Goal: Transaction & Acquisition: Purchase product/service

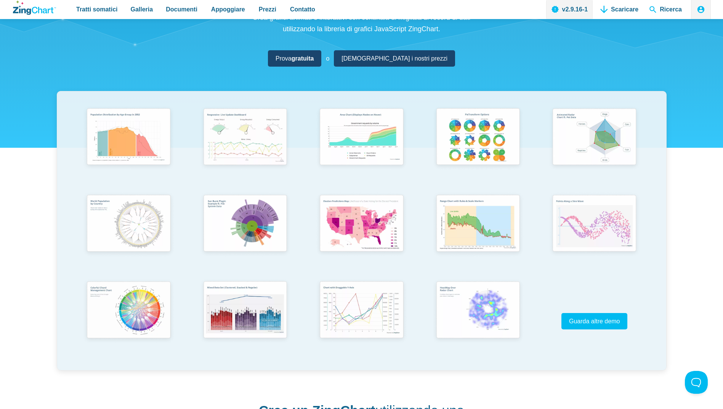
scroll to position [114, 0]
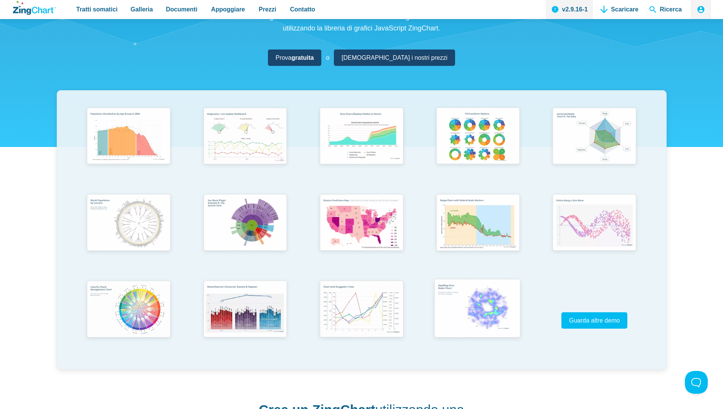
click at [472, 311] on img "Contenuto dell'app" at bounding box center [477, 310] width 96 height 69
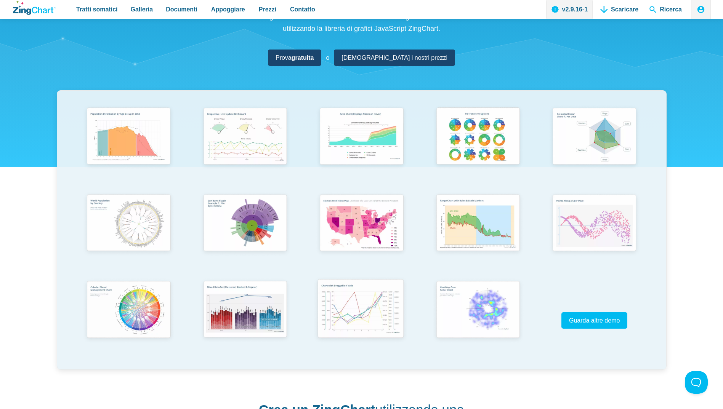
click at [364, 314] on img "App Content" at bounding box center [361, 310] width 96 height 69
click at [154, 149] on img "App Content" at bounding box center [128, 137] width 96 height 69
click at [136, 216] on img "App Content" at bounding box center [128, 223] width 96 height 69
click at [123, 314] on img "App Content" at bounding box center [128, 310] width 96 height 69
click at [360, 225] on img "App Content" at bounding box center [361, 223] width 96 height 69
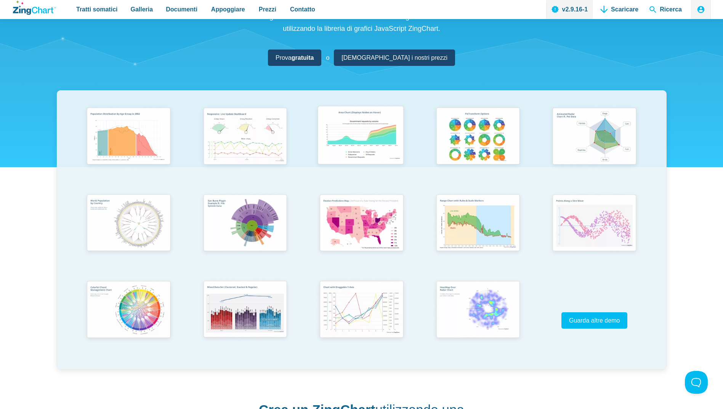
click at [362, 143] on img "App Content" at bounding box center [361, 137] width 96 height 69
click at [462, 216] on img "App Content" at bounding box center [477, 223] width 96 height 69
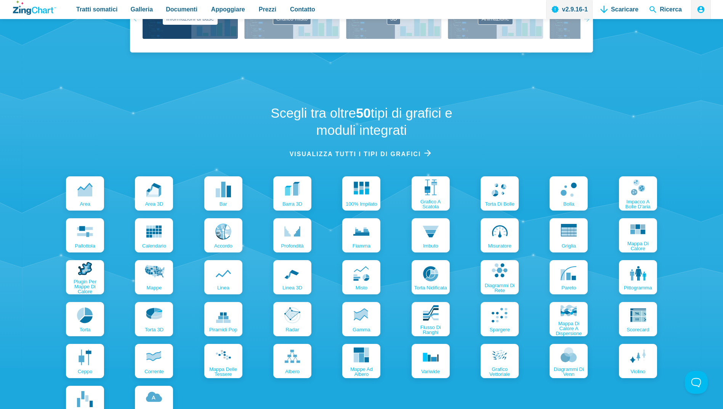
scroll to position [780, 0]
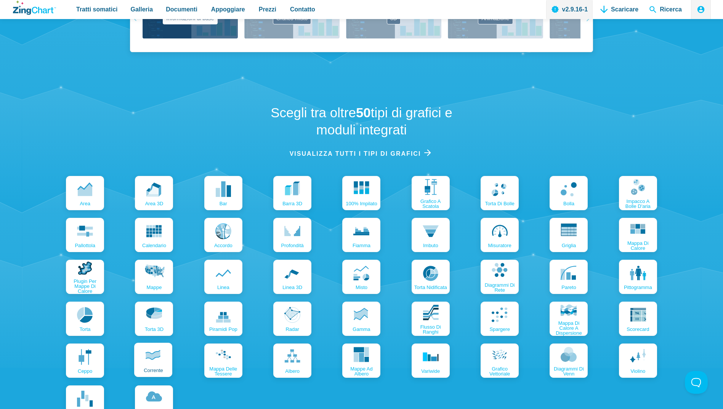
click at [163, 367] on link "corrente" at bounding box center [153, 360] width 38 height 34
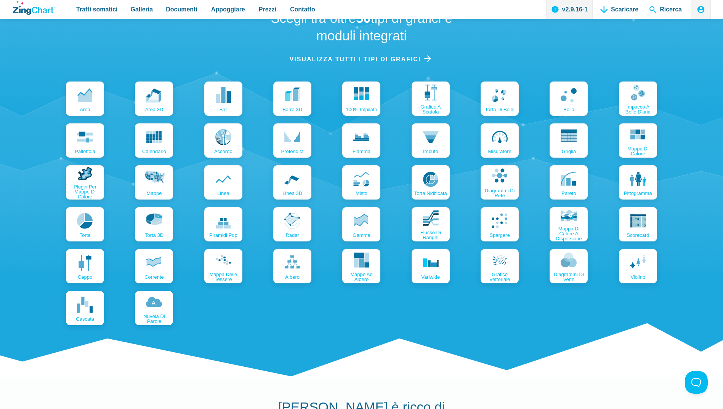
scroll to position [856, 0]
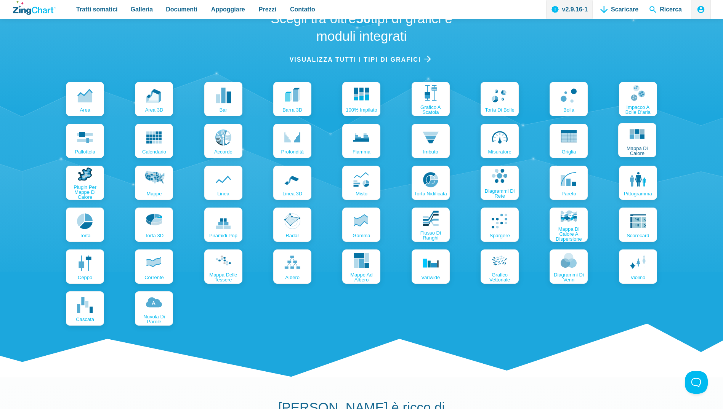
click at [645, 141] on icon "App Content" at bounding box center [637, 134] width 16 height 16
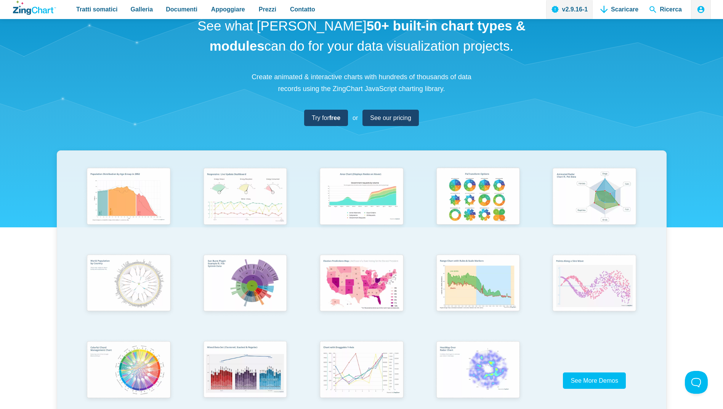
scroll to position [0, 0]
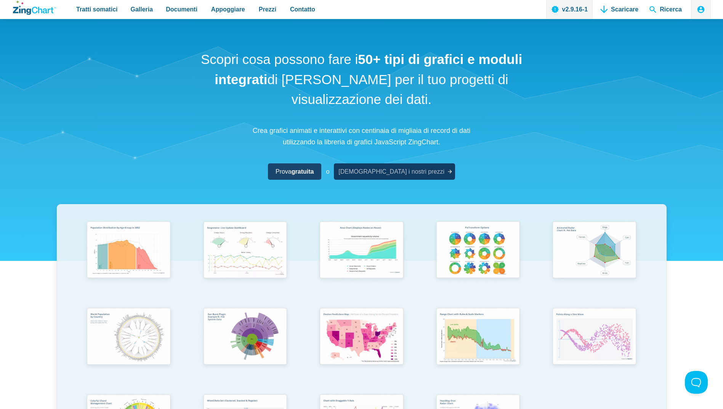
click at [381, 172] on span "Vedi i nostri prezzi" at bounding box center [392, 172] width 106 height 10
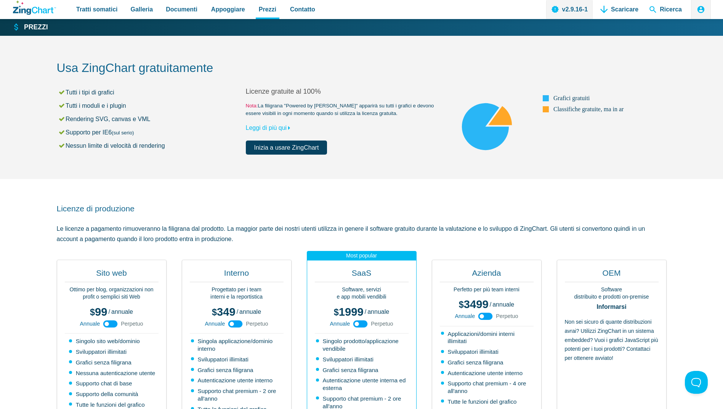
click at [107, 325] on icon "Contenuto dell'app" at bounding box center [110, 324] width 17 height 17
click at [113, 324] on icon "Contenuto dell'app" at bounding box center [110, 324] width 17 height 17
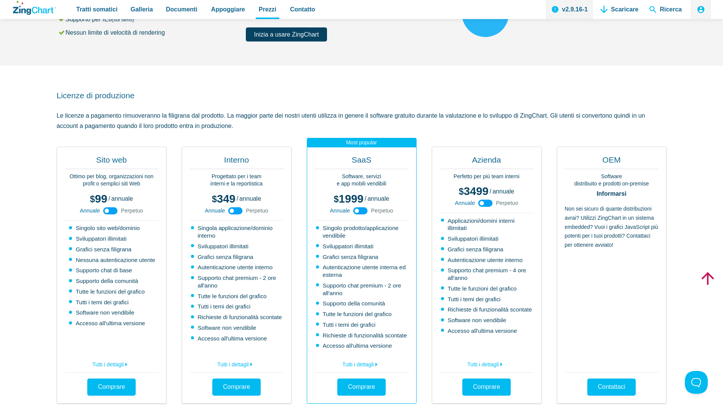
scroll to position [114, 0]
click at [124, 365] on icon "Contenuto dell'app" at bounding box center [126, 364] width 9 height 9
